Goal: Transaction & Acquisition: Purchase product/service

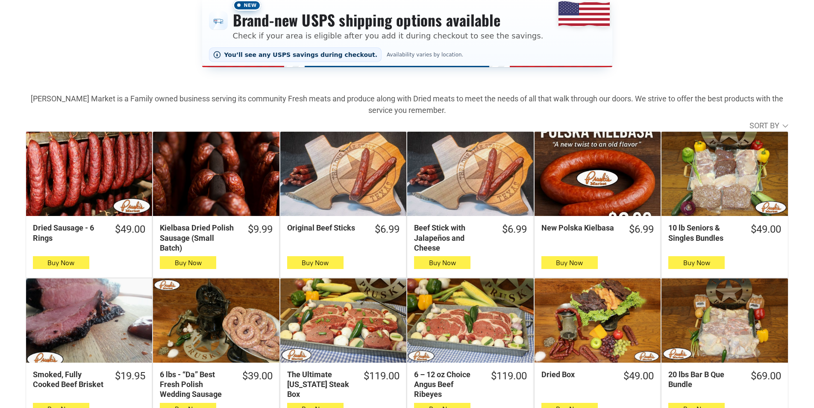
scroll to position [171, 0]
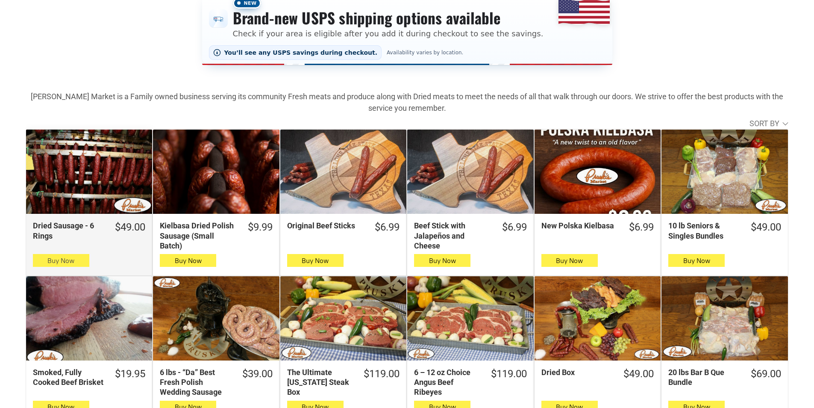
click at [73, 260] on span "Buy Now" at bounding box center [60, 260] width 27 height 8
click at [51, 258] on button "Buy Now" at bounding box center [61, 260] width 56 height 13
click at [54, 258] on button "Buy Now" at bounding box center [61, 260] width 56 height 13
